Goal: Navigation & Orientation: Find specific page/section

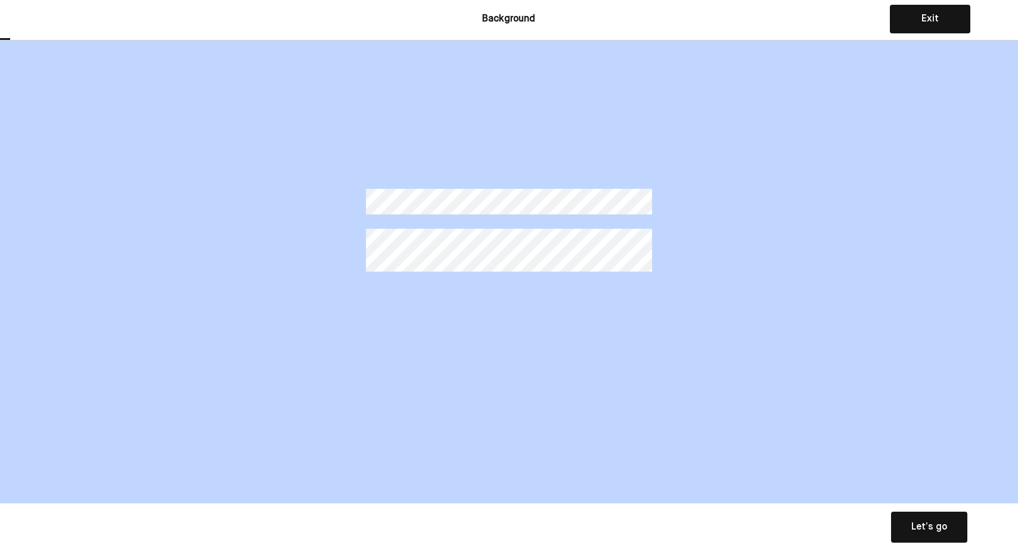
click at [898, 18] on button "Exit" at bounding box center [930, 19] width 80 height 29
